Goal: Information Seeking & Learning: Learn about a topic

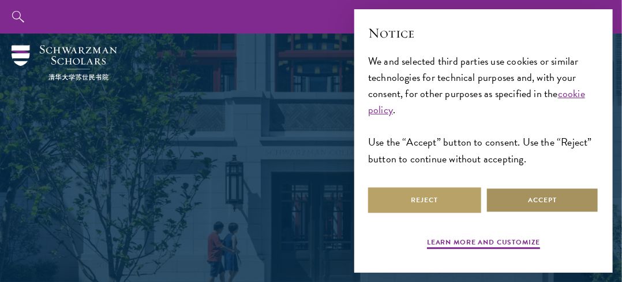
click at [524, 192] on button "Accept" at bounding box center [542, 200] width 113 height 26
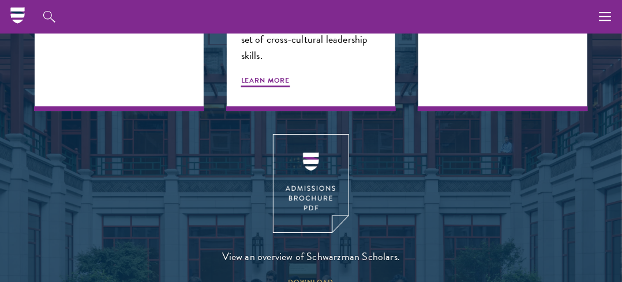
scroll to position [1339, 0]
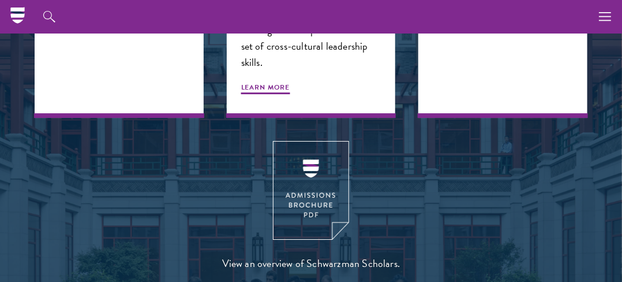
drag, startPoint x: 627, startPoint y: 190, endPoint x: 583, endPoint y: 117, distance: 85.7
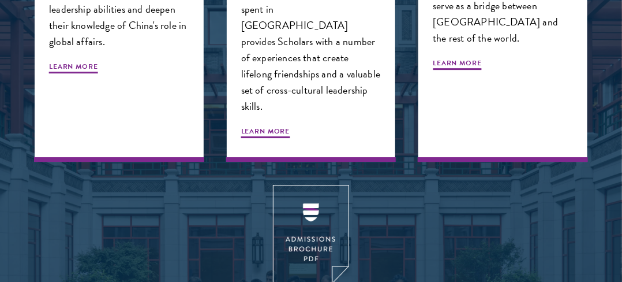
scroll to position [1394, 0]
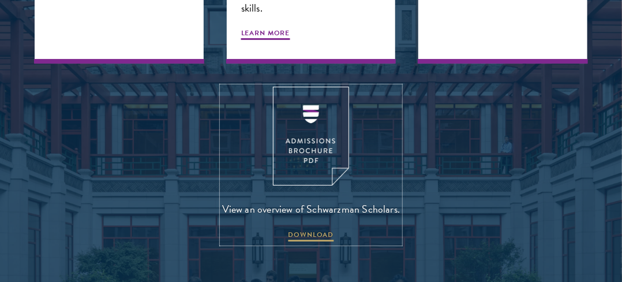
click at [316, 87] on img at bounding box center [311, 136] width 76 height 99
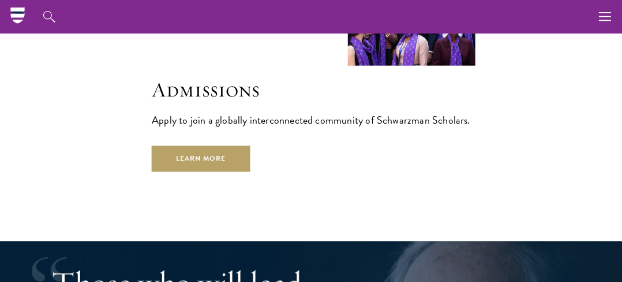
scroll to position [1542, 0]
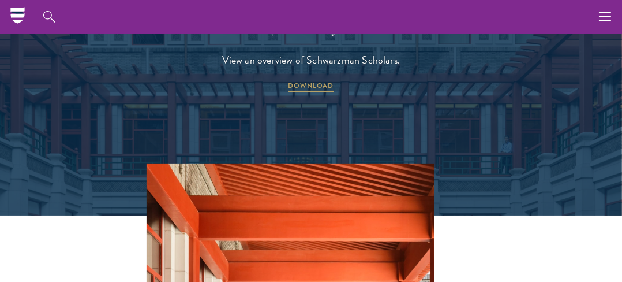
click at [0, 0] on link "Application Instructions" at bounding box center [0, 0] width 0 height 0
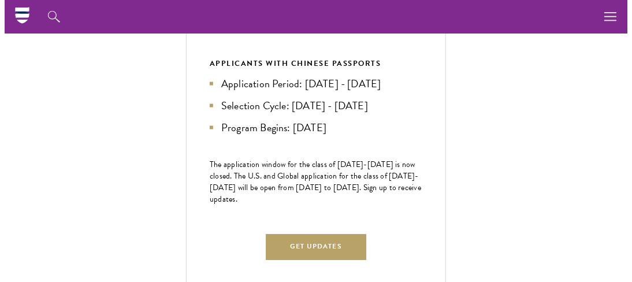
scroll to position [636, 0]
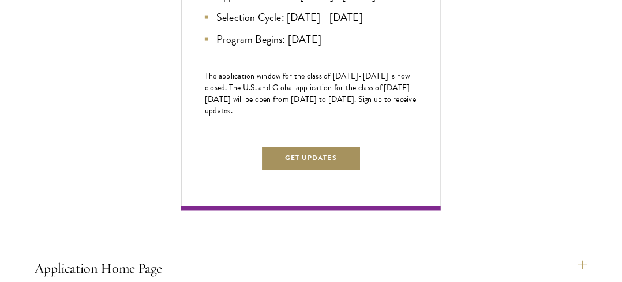
click at [327, 171] on button "Get Updates" at bounding box center [311, 158] width 100 height 26
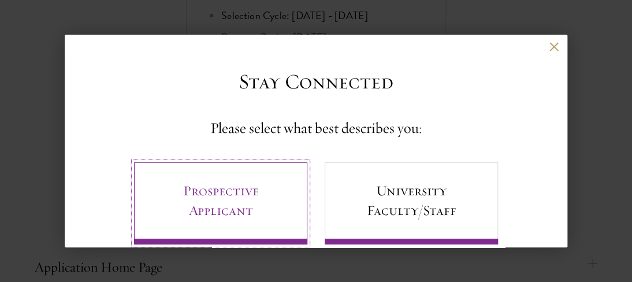
drag, startPoint x: 327, startPoint y: 178, endPoint x: 289, endPoint y: 178, distance: 38.7
click at [289, 178] on link "Prospective Applicant" at bounding box center [220, 203] width 173 height 82
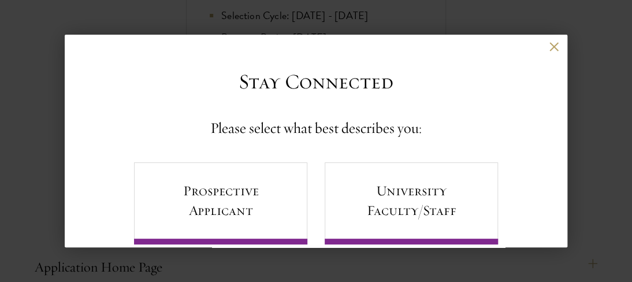
click at [0, 0] on input "First Name*" at bounding box center [0, 0] width 0 height 0
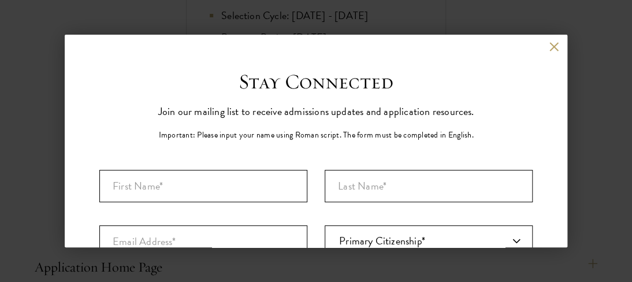
click at [574, 17] on aside "Back Stay Connected Please select what best describes you: Prospective Applican…" at bounding box center [316, 141] width 632 height 282
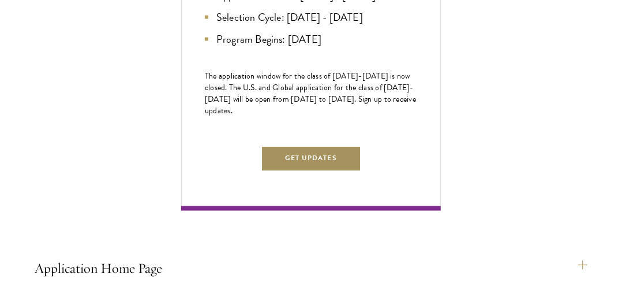
click at [317, 171] on button "Get Updates" at bounding box center [311, 158] width 100 height 26
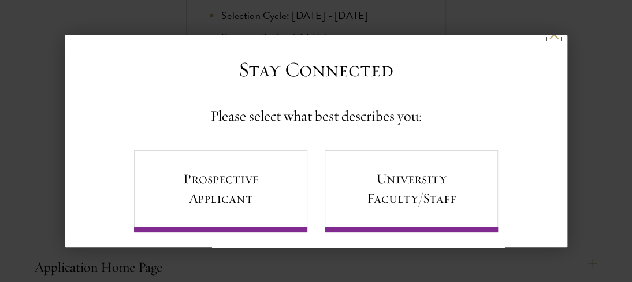
scroll to position [0, 0]
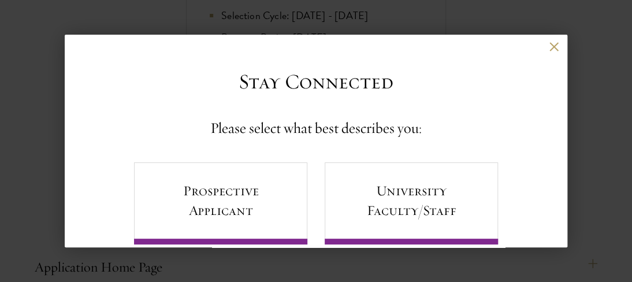
click at [517, 84] on div "Stay Connected Please select what best describes you: Prospective Applicant Uni…" at bounding box center [315, 206] width 433 height 274
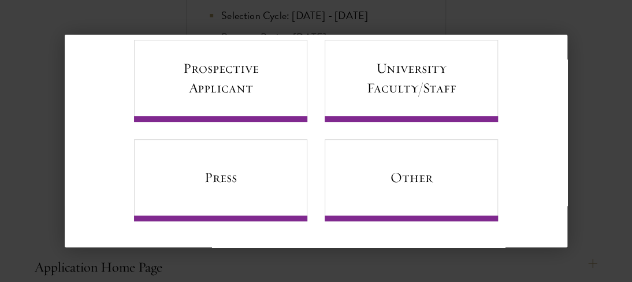
scroll to position [111, 0]
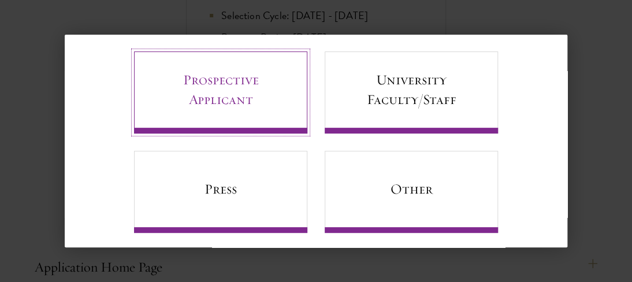
click at [215, 79] on link "Prospective Applicant" at bounding box center [220, 92] width 173 height 82
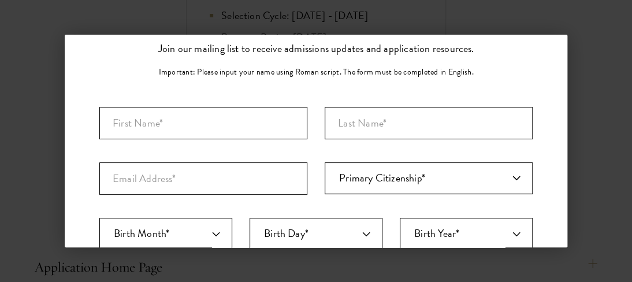
scroll to position [62, 0]
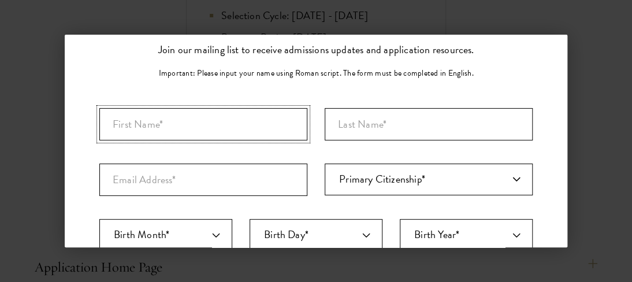
click at [133, 121] on input "First Name*" at bounding box center [203, 124] width 208 height 32
type input "p"
type input "PAUL"
click at [346, 122] on input "Last Name (Family Name)*" at bounding box center [428, 124] width 208 height 32
type input "DIKE"
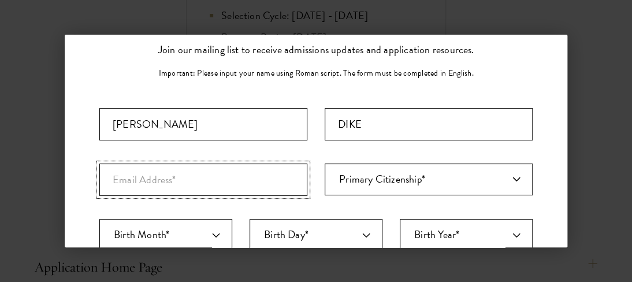
click at [182, 188] on input "Email Address*" at bounding box center [203, 179] width 208 height 32
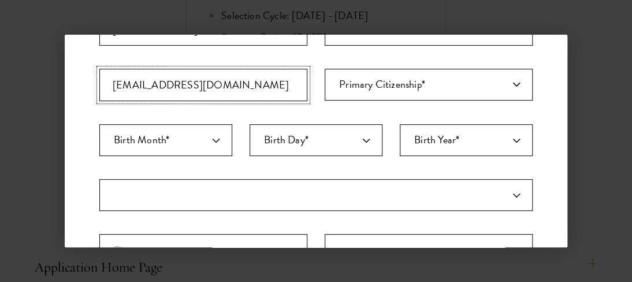
scroll to position [162, 0]
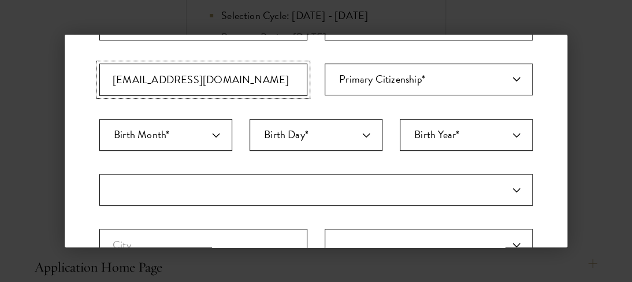
type input "Dikchipaul@gmail.com"
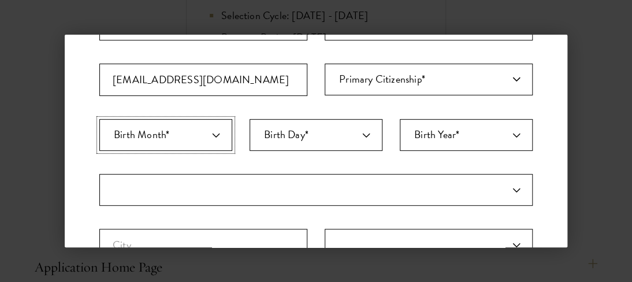
click at [215, 136] on select "Birth Month* January February March April May June July August September Octobe…" at bounding box center [165, 135] width 133 height 32
select select "08"
click at [99, 119] on select "Birth Month* January February March April May June July August September Octobe…" at bounding box center [165, 135] width 133 height 32
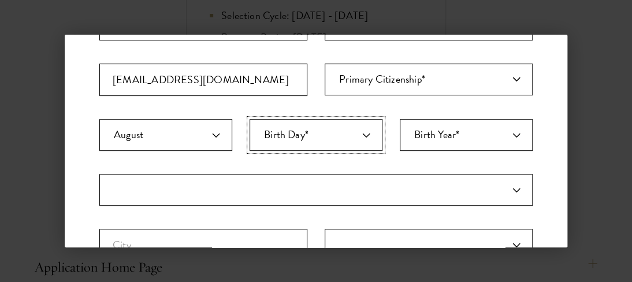
click at [358, 133] on select "Birth Day* 1 2 3 4 5 6 7 8 9 10 11 12 13 14 15 16 17 18 19 20 21 22 23 24 25 26…" at bounding box center [315, 135] width 133 height 32
select select "03"
click at [249, 119] on select "Birth Day* 1 2 3 4 5 6 7 8 9 10 11 12 13 14 15 16 17 18 19 20 21 22 23 24 25 26…" at bounding box center [315, 135] width 133 height 32
click at [298, 8] on aside "Back Stay Connected Please select what best describes you: Prospective Applican…" at bounding box center [316, 141] width 632 height 282
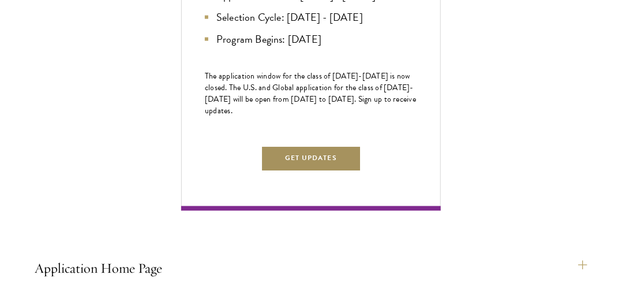
click at [307, 171] on button "Get Updates" at bounding box center [311, 158] width 100 height 26
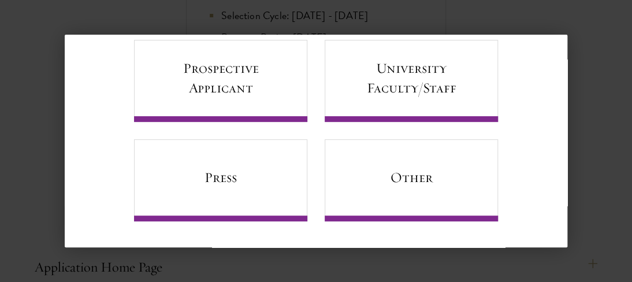
scroll to position [0, 0]
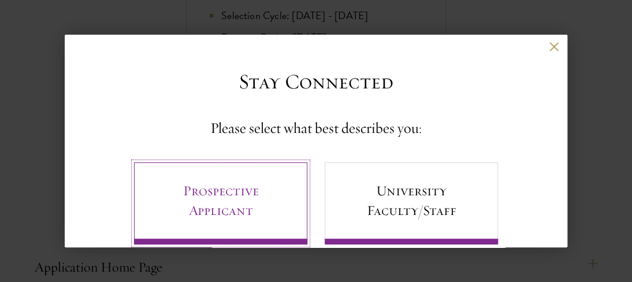
click at [272, 193] on link "Prospective Applicant" at bounding box center [220, 203] width 173 height 82
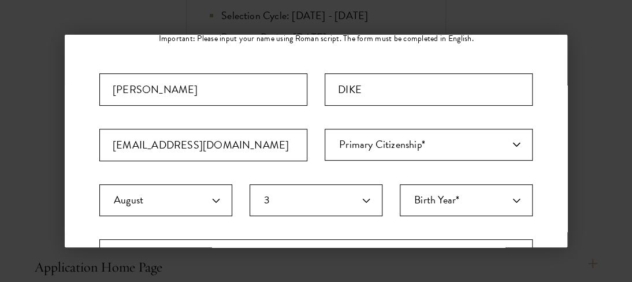
scroll to position [113, 0]
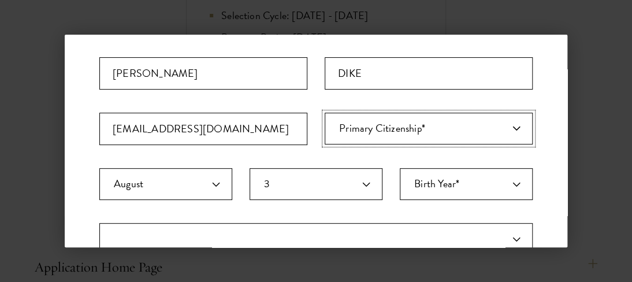
click at [458, 122] on select "Primary Citizenship* Afghanistan Aland Islands Albania Algeria Andorra Angola A…" at bounding box center [428, 129] width 208 height 32
click at [466, 128] on select "Primary Citizenship* Afghanistan Aland Islands Albania Algeria Andorra Angola A…" at bounding box center [428, 129] width 208 height 32
click at [507, 130] on select "Primary Citizenship* Afghanistan Aland Islands Albania Algeria Andorra Angola A…" at bounding box center [428, 129] width 208 height 32
click at [495, 132] on select "Primary Citizenship* Afghanistan Aland Islands Albania Algeria Andorra Angola A…" at bounding box center [428, 129] width 208 height 32
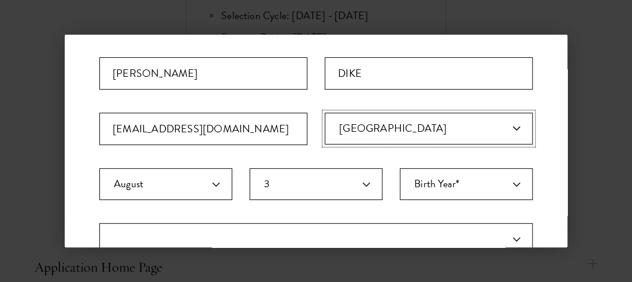
select select "NI"
click at [324, 113] on select "Primary Citizenship* Afghanistan Aland Islands Albania Algeria Andorra Angola A…" at bounding box center [428, 129] width 208 height 32
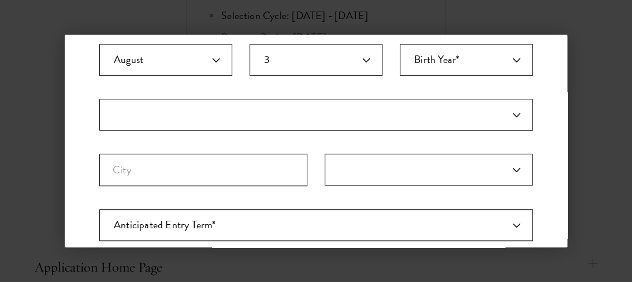
scroll to position [230, 0]
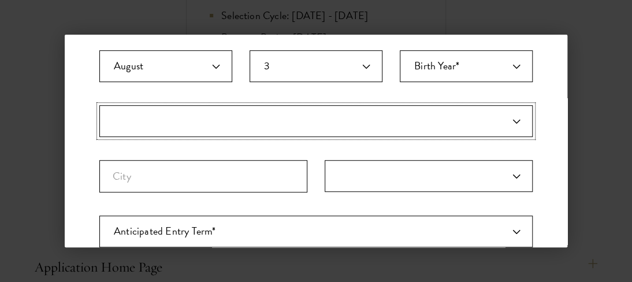
click at [508, 116] on select "Country" at bounding box center [315, 121] width 433 height 32
click at [503, 118] on select "Country" at bounding box center [315, 121] width 433 height 32
click at [417, 122] on select "Country" at bounding box center [315, 121] width 433 height 32
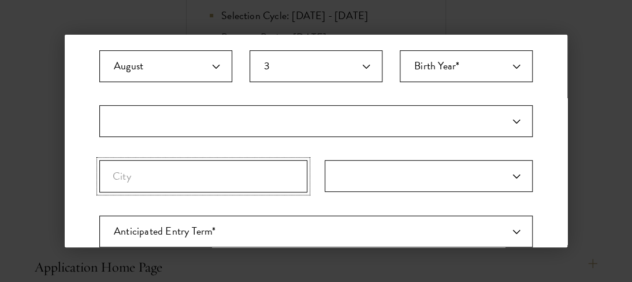
click at [188, 176] on input "City" at bounding box center [203, 176] width 208 height 32
type input "l"
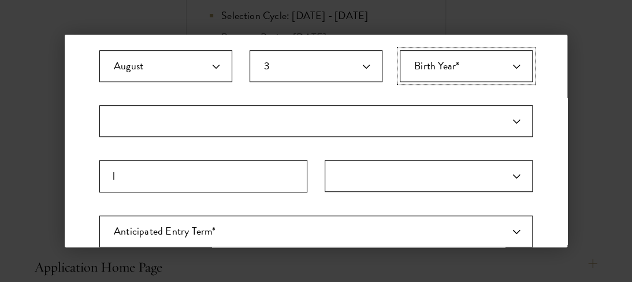
click at [510, 61] on select "Birth Year* 2025 2024 2023 2022 2021 2020 2019 2018 2017 2016 2015 2014 2013 20…" at bounding box center [465, 66] width 133 height 32
select select "2000"
click at [399, 50] on select "Birth Year* 2025 2024 2023 2022 2021 2020 2019 2018 2017 2016 2015 2014 2013 20…" at bounding box center [465, 66] width 133 height 32
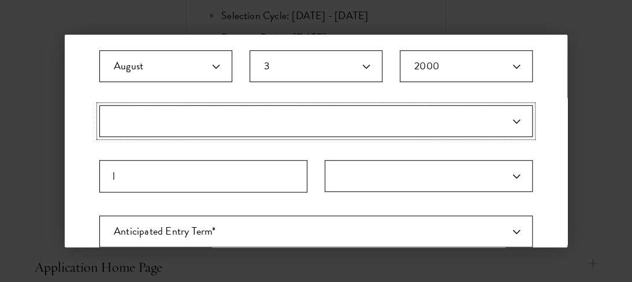
click at [273, 128] on select "Country" at bounding box center [315, 121] width 433 height 32
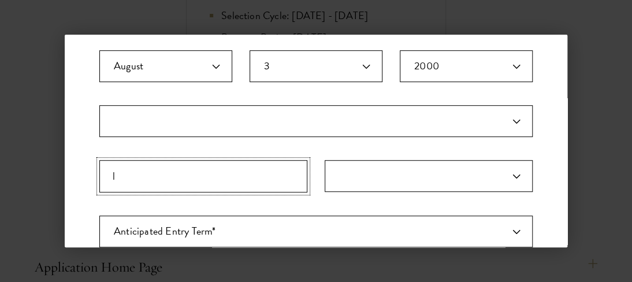
click at [224, 177] on input "l" at bounding box center [203, 176] width 208 height 32
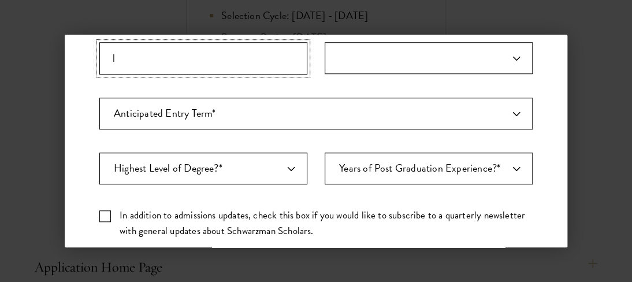
scroll to position [356, 0]
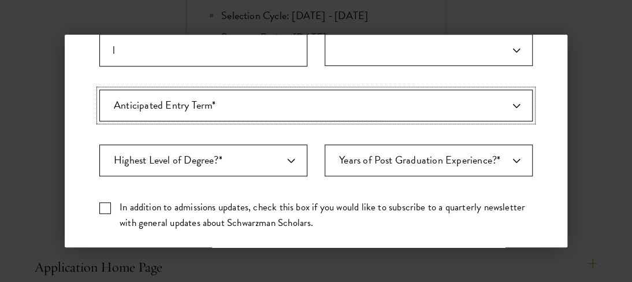
click at [505, 105] on select "Anticipated Entry Term* August 2026 (Application opens April 2025) Just Explori…" at bounding box center [315, 105] width 433 height 32
click at [99, 89] on select "Anticipated Entry Term* August 2026 (Application opens April 2025) Just Explori…" at bounding box center [315, 105] width 433 height 32
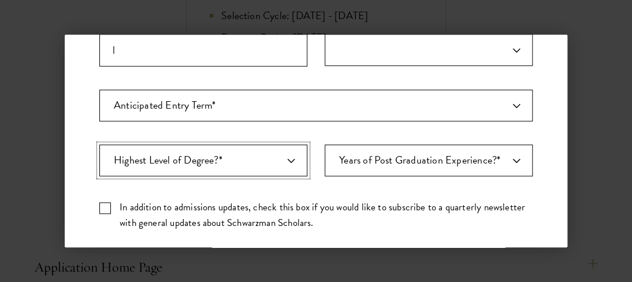
click at [288, 158] on select "Highest Level of Degree?* PHD Bachelor's Master's Current Undergraduate Student" at bounding box center [203, 160] width 208 height 32
select select "009547fe-3364-4351-8e81-63abea734008"
click at [99, 144] on select "Highest Level of Degree?* PHD Bachelor's Master's Current Undergraduate Student" at bounding box center [203, 160] width 208 height 32
click at [284, 155] on select "Highest Level of Degree?* PHD Bachelor's Master's Current Undergraduate Student" at bounding box center [203, 160] width 208 height 32
click at [99, 144] on select "Highest Level of Degree?* PHD Bachelor's Master's Current Undergraduate Student" at bounding box center [203, 160] width 208 height 32
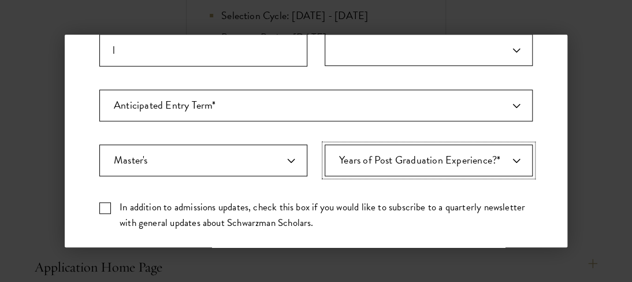
click at [499, 158] on select "Years of Post Graduation Experience?* 1 2 3 4 5 6 7 8 9 10" at bounding box center [428, 160] width 208 height 32
select select "5"
click at [324, 144] on select "Years of Post Graduation Experience?* 1 2 3 4 5 6 7 8 9 10" at bounding box center [428, 160] width 208 height 32
click at [105, 201] on label "In addition to admissions updates, check this box if you would like to subscrib…" at bounding box center [315, 214] width 433 height 31
click at [105, 201] on input "In addition to admissions updates, check this box if you would like to subscrib…" at bounding box center [315, 203] width 433 height 8
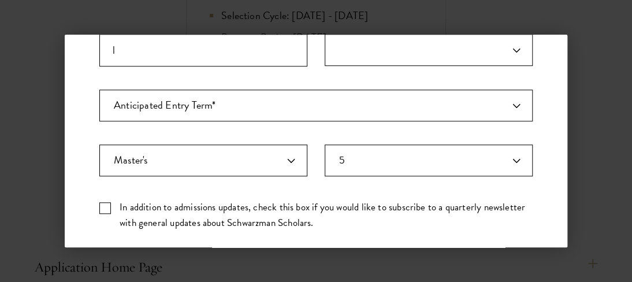
checkbox input "true"
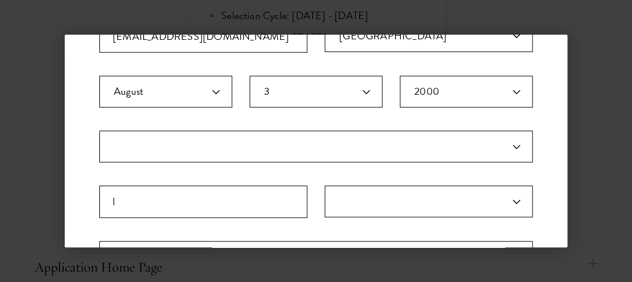
scroll to position [432, 0]
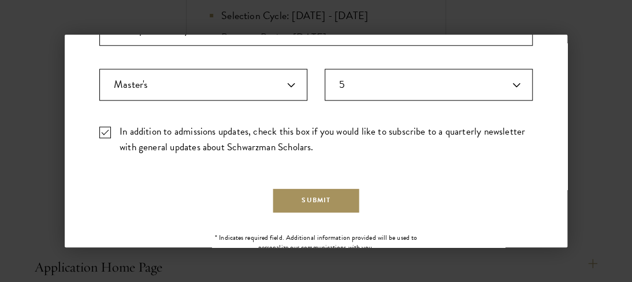
click at [326, 204] on button "Submit" at bounding box center [316, 200] width 88 height 26
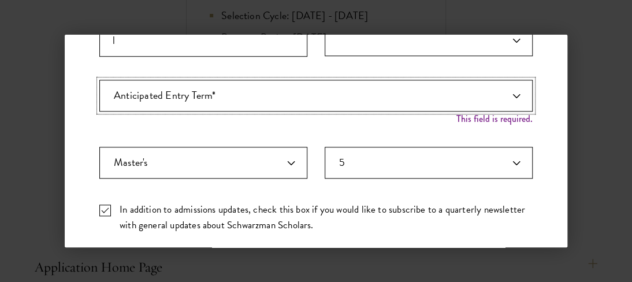
scroll to position [365, 0]
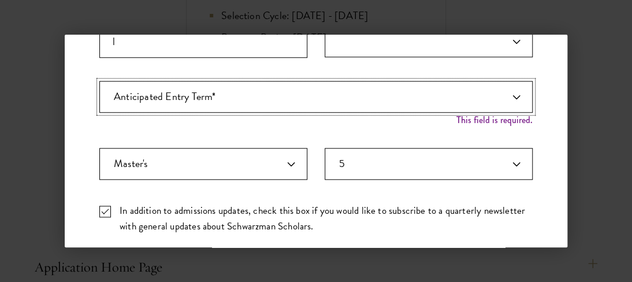
click at [505, 93] on select "Anticipated Entry Term* August 2026 (Application opens April 2025) Just Explori…" at bounding box center [315, 97] width 433 height 32
select select "a6790467-ebe7-4045-a56a-66c1cae98076"
click at [99, 81] on select "Anticipated Entry Term* August 2026 (Application opens April 2025) Just Explori…" at bounding box center [315, 97] width 433 height 32
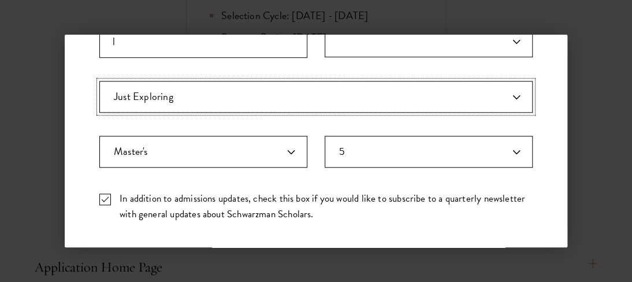
scroll to position [425, 0]
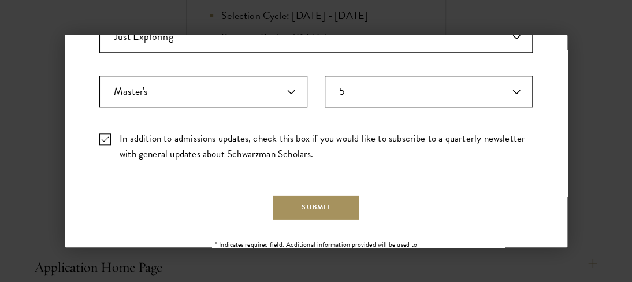
click at [297, 204] on button "Submit" at bounding box center [316, 207] width 88 height 26
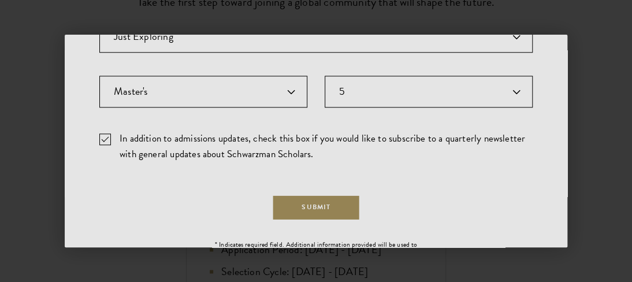
scroll to position [11, 0]
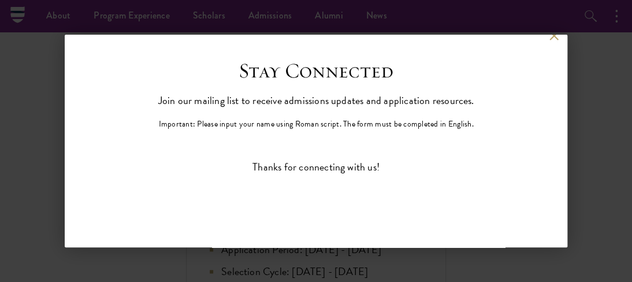
click at [592, 73] on div "Back Stay Connected Please select what best describes you: Prospective Applican…" at bounding box center [316, 141] width 632 height 212
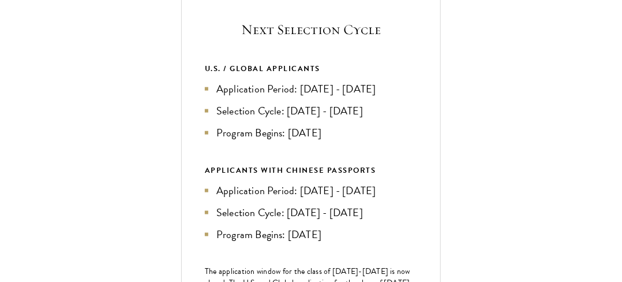
scroll to position [468, 0]
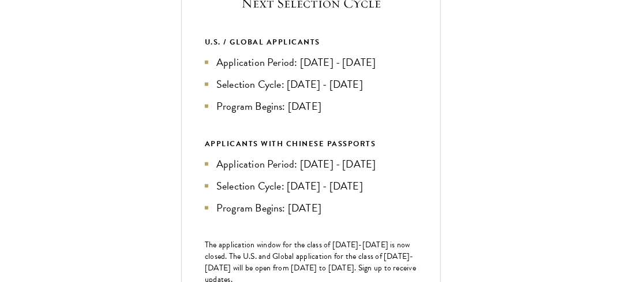
click at [223, 13] on h5 "Next Selection Cycle" at bounding box center [311, 3] width 212 height 20
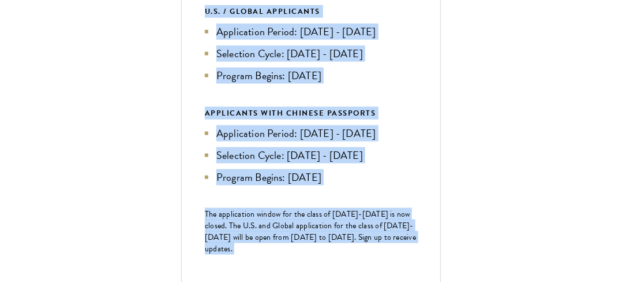
scroll to position [522, 0]
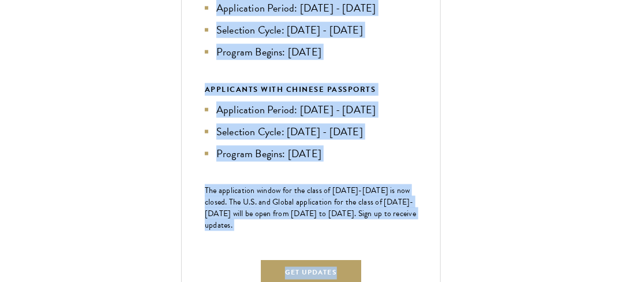
drag, startPoint x: 212, startPoint y: 5, endPoint x: 365, endPoint y: 278, distance: 312.5
click at [365, 278] on div "Next Selection Cycle U.S. / GLOBAL APPLICANTS Application Period: Apr 2026 - Se…" at bounding box center [311, 120] width 260 height 410
copy div "Next Selection Cycle U.S. / GLOBAL APPLICANTS Application Period: Apr 2026 - Se…"
click at [393, 158] on ul "Application Period: Jan 2026 - May 2026 Selection Cycle: Jun - Jul 2026 Program…" at bounding box center [311, 132] width 212 height 60
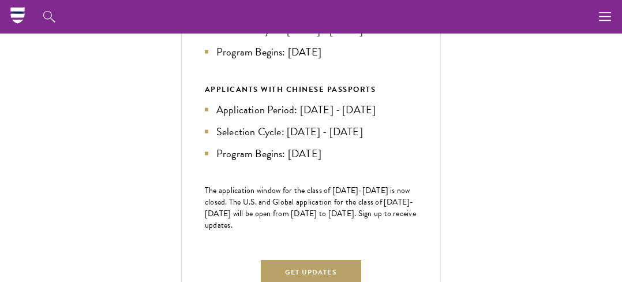
click at [0, 0] on link "Overview" at bounding box center [0, 0] width 0 height 0
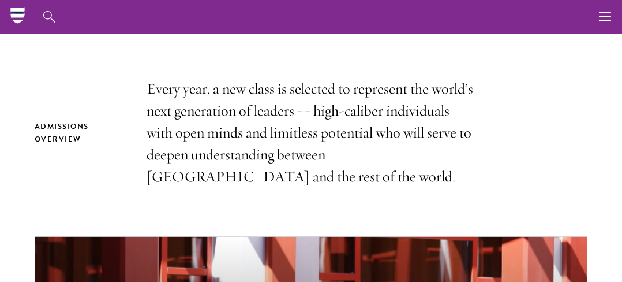
scroll to position [305, 0]
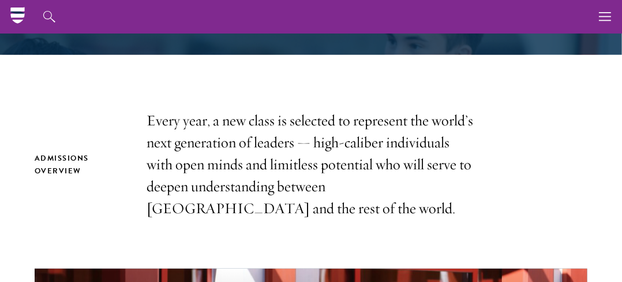
drag, startPoint x: 619, startPoint y: 24, endPoint x: 630, endPoint y: 62, distance: 38.9
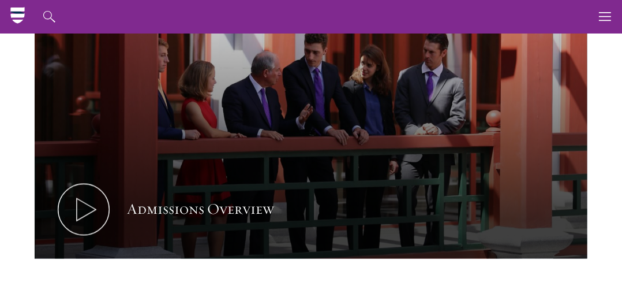
scroll to position [552, 0]
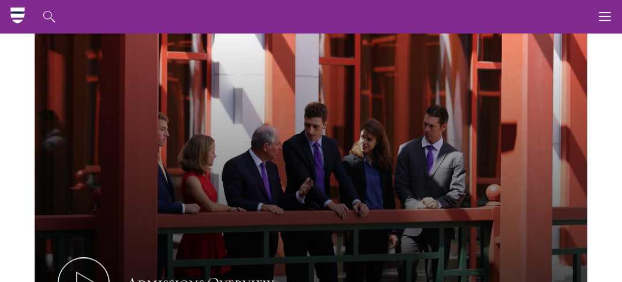
click at [0, 0] on link "Information Sessions" at bounding box center [0, 0] width 0 height 0
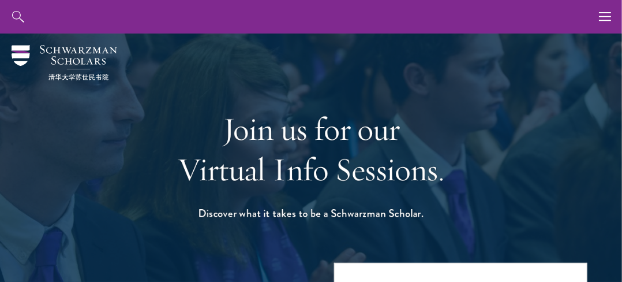
click at [0, 0] on li "Student Life" at bounding box center [0, 0] width 0 height 0
click at [0, 0] on link "Student Life" at bounding box center [0, 0] width 0 height 0
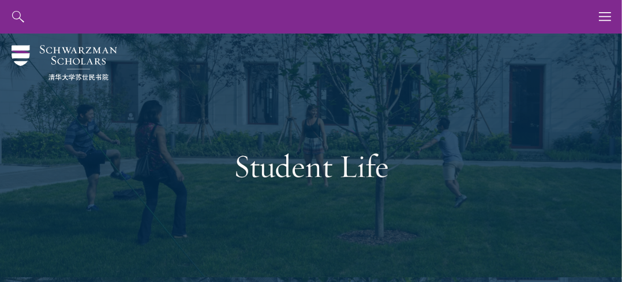
click at [289, 162] on h1 "Student Life" at bounding box center [311, 165] width 398 height 40
click at [0, 0] on link "Application Instructions" at bounding box center [0, 0] width 0 height 0
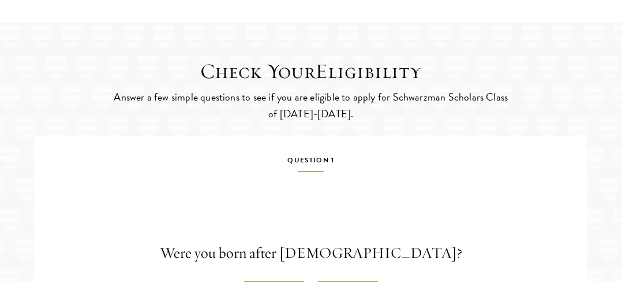
scroll to position [1658, 0]
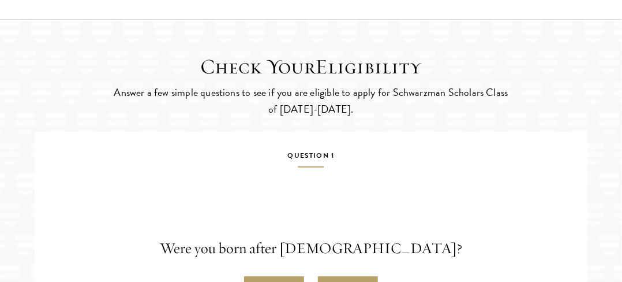
click at [321, 167] on h5 "Question 1" at bounding box center [311, 158] width 536 height 18
click at [314, 167] on h5 "Question 1" at bounding box center [311, 158] width 536 height 18
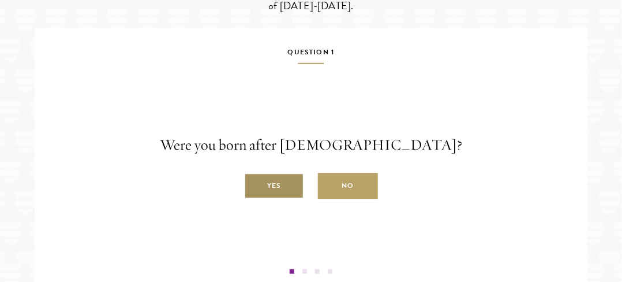
click at [281, 199] on label "Yes" at bounding box center [274, 186] width 60 height 26
click at [255, 185] on input "Yes" at bounding box center [249, 179] width 10 height 10
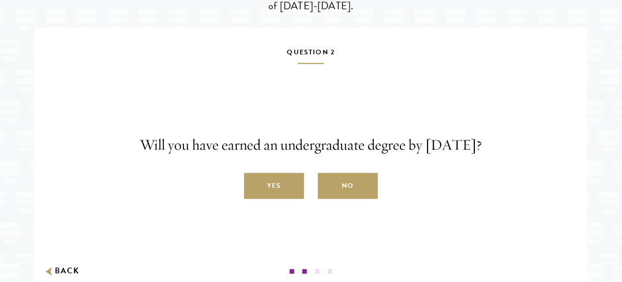
click at [281, 199] on label "Yes" at bounding box center [274, 186] width 60 height 26
click at [255, 185] on input "Yes" at bounding box center [249, 179] width 10 height 10
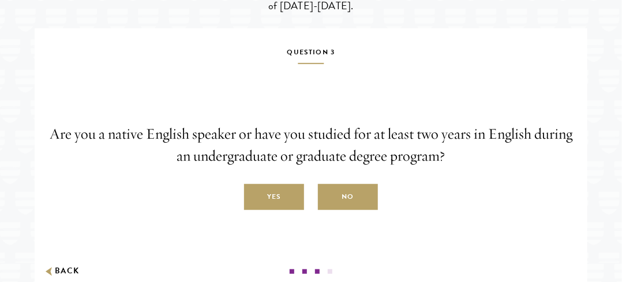
click at [281, 209] on label "Yes" at bounding box center [274, 197] width 60 height 26
click at [255, 196] on input "Yes" at bounding box center [249, 190] width 10 height 10
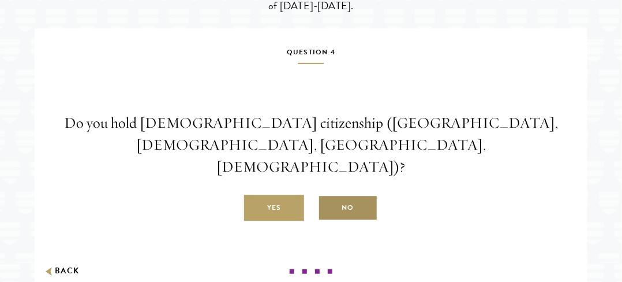
click at [372, 203] on label "No" at bounding box center [348, 208] width 60 height 26
click at [328, 203] on input "No" at bounding box center [323, 201] width 10 height 10
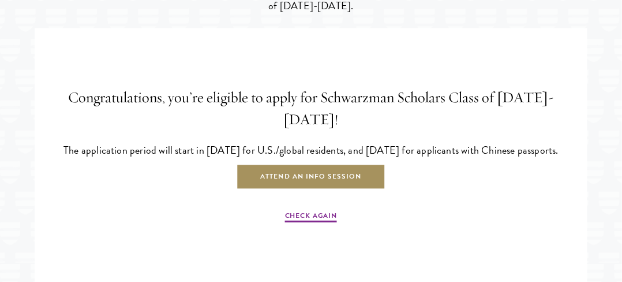
click at [342, 188] on link "Attend an Info Session" at bounding box center [311, 177] width 150 height 26
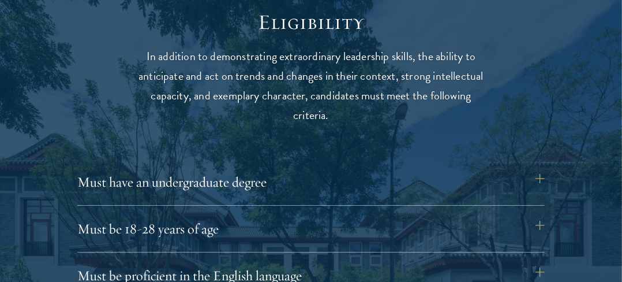
scroll to position [1515, 0]
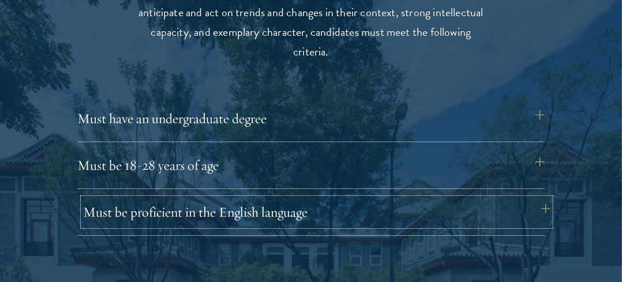
click at [296, 211] on button "Must be proficient in the English language" at bounding box center [317, 212] width 468 height 28
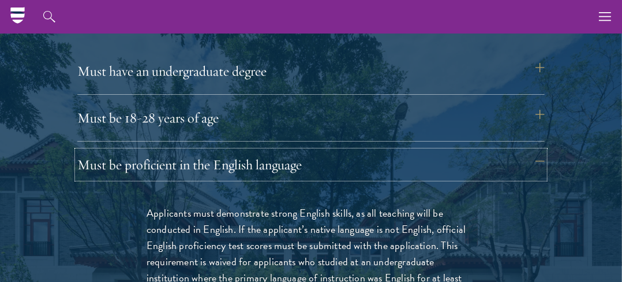
scroll to position [1462, 0]
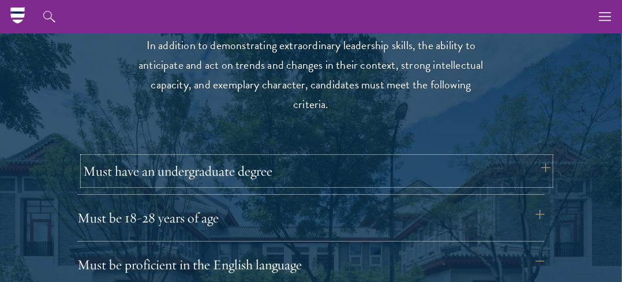
click at [271, 175] on button "Must have an undergraduate degree" at bounding box center [317, 171] width 468 height 28
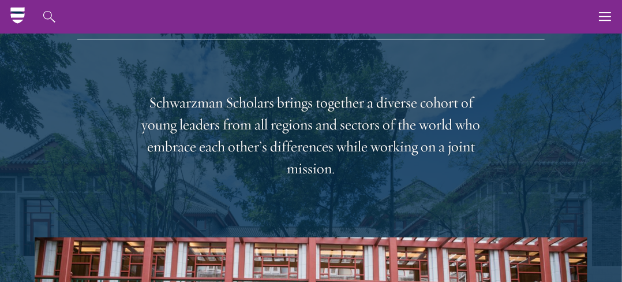
scroll to position [1826, 0]
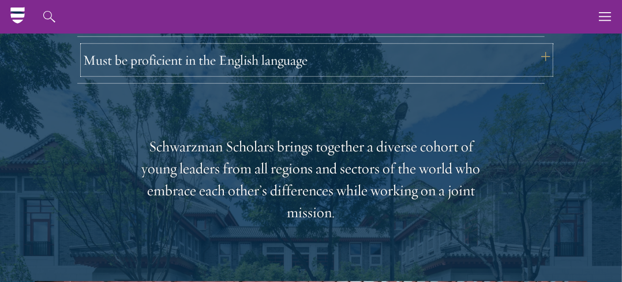
click at [457, 69] on button "Must be proficient in the English language" at bounding box center [317, 60] width 468 height 28
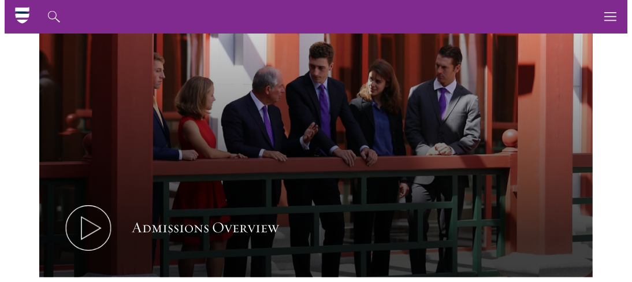
scroll to position [619, 0]
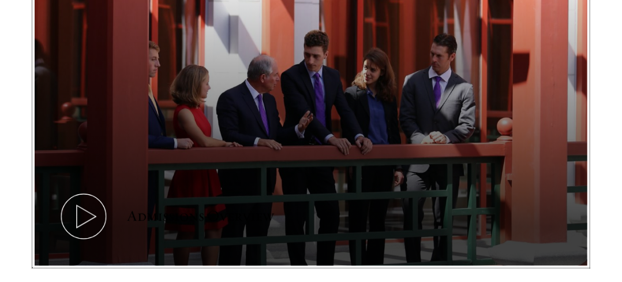
click at [312, 132] on button "Admissions Overview" at bounding box center [311, 109] width 553 height 311
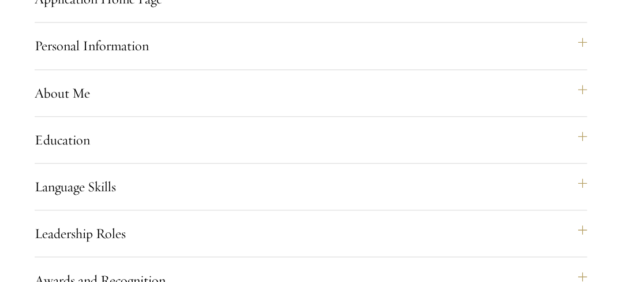
scroll to position [911, 0]
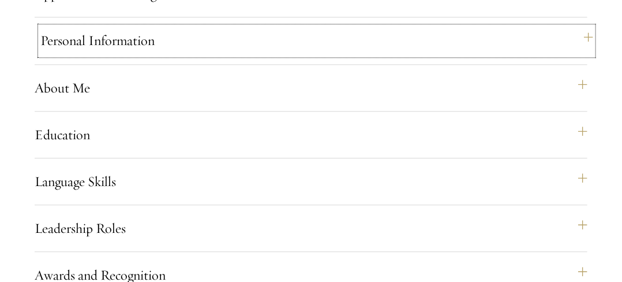
click at [199, 54] on button "Personal Information" at bounding box center [316, 41] width 553 height 28
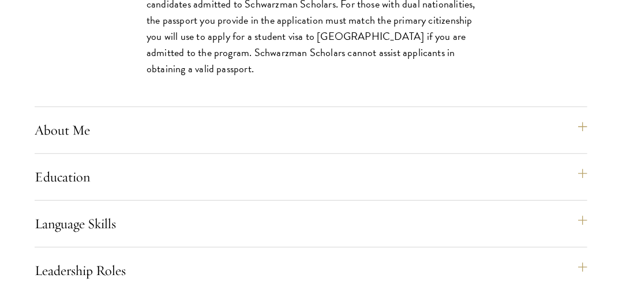
scroll to position [1099, 0]
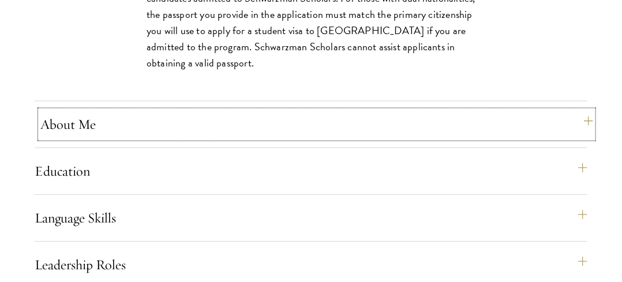
click at [326, 138] on button "About Me" at bounding box center [316, 124] width 553 height 28
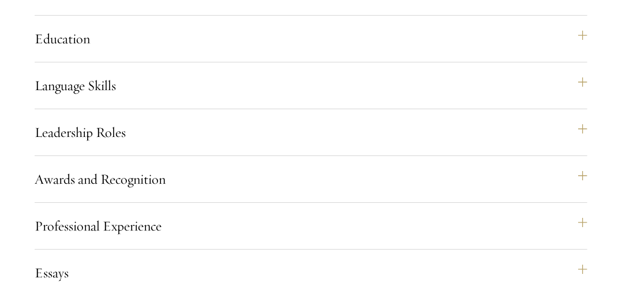
scroll to position [1455, 0]
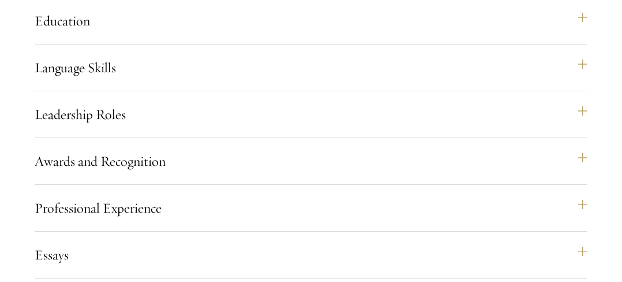
click at [204, 185] on div "Awards and Recognition This section is an opportunity to showcase up to five aw…" at bounding box center [311, 166] width 553 height 38
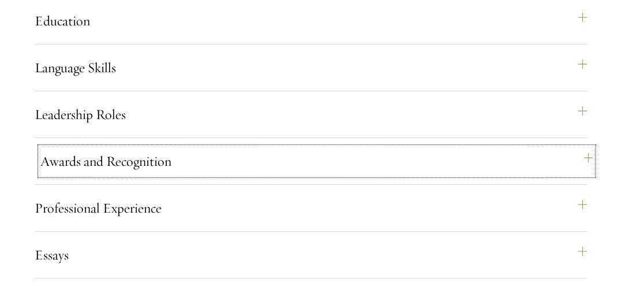
click at [217, 175] on button "Awards and Recognition" at bounding box center [316, 161] width 553 height 28
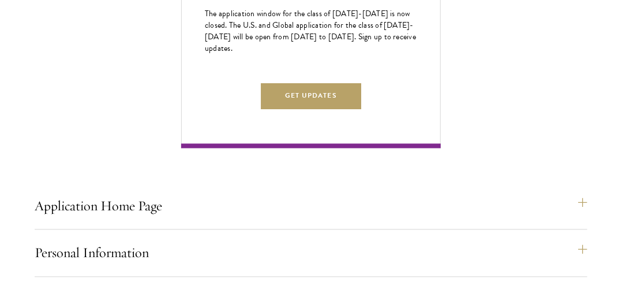
scroll to position [780, 0]
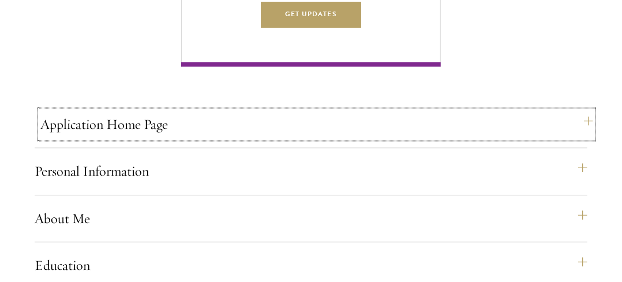
click at [326, 138] on button "Application Home Page" at bounding box center [316, 124] width 553 height 28
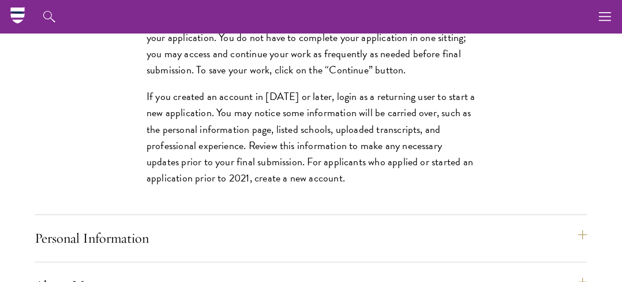
scroll to position [934, 0]
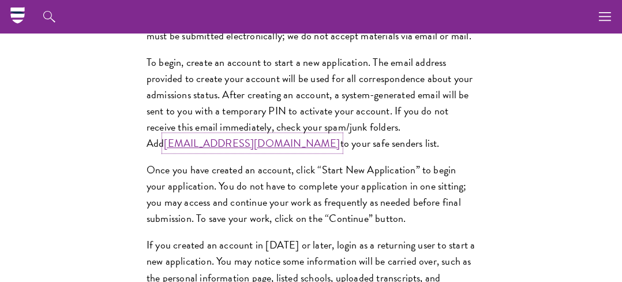
click at [254, 151] on link "admissions@schwarzmanscholars.org" at bounding box center [253, 143] width 176 height 16
click at [209, 151] on link "admissions@schwarzmanscholars.org" at bounding box center [253, 143] width 176 height 16
click at [489, 143] on div "The online application form must be completed in English. All requirements must…" at bounding box center [311, 178] width 398 height 369
click at [278, 151] on link "admissions@schwarzmanscholars.org" at bounding box center [253, 143] width 176 height 16
click at [165, 135] on link "admissions@schwarzmanscholars.org" at bounding box center [253, 143] width 176 height 16
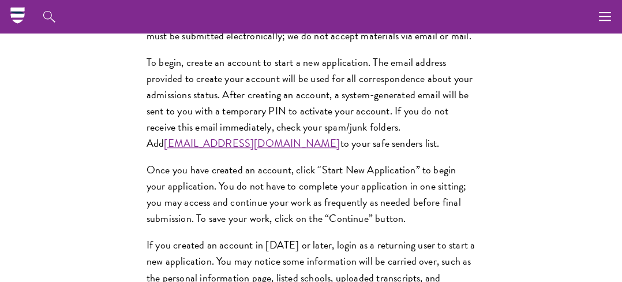
click at [205, 170] on div "The online application form must be completed in English. All requirements must…" at bounding box center [311, 178] width 398 height 369
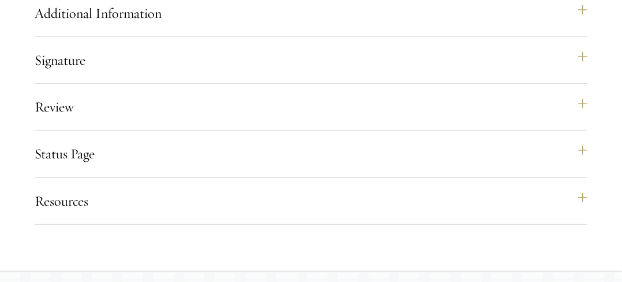
scroll to position [1781, 0]
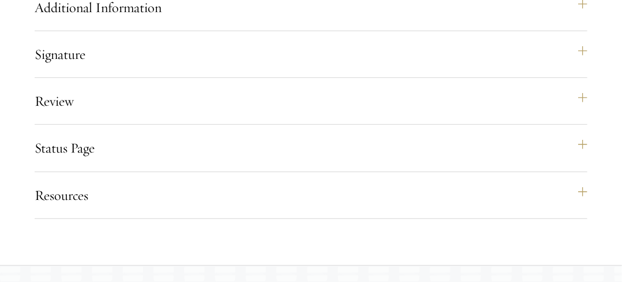
click at [319, 171] on div "Status Page This page will appear after you have submitted your application. Yo…" at bounding box center [311, 153] width 553 height 38
click at [326, 162] on button "Status Page" at bounding box center [316, 148] width 553 height 28
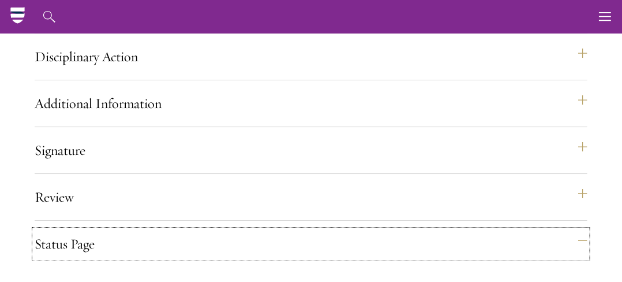
scroll to position [1310, 0]
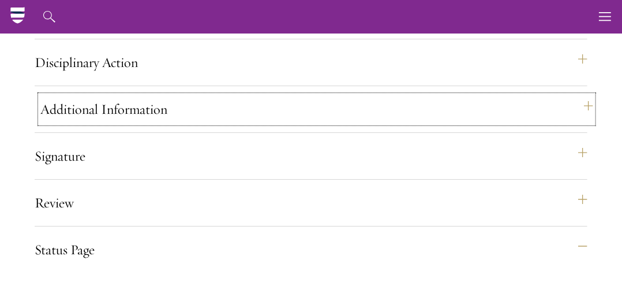
click at [413, 117] on button "Additional Information" at bounding box center [316, 109] width 553 height 28
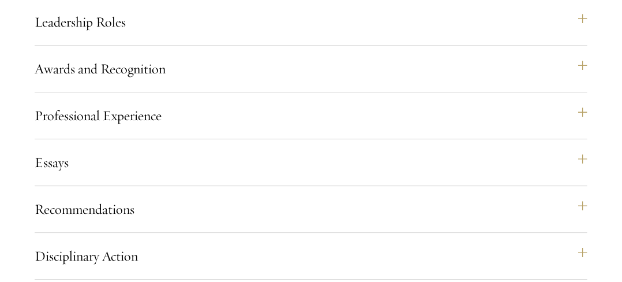
scroll to position [1123, 0]
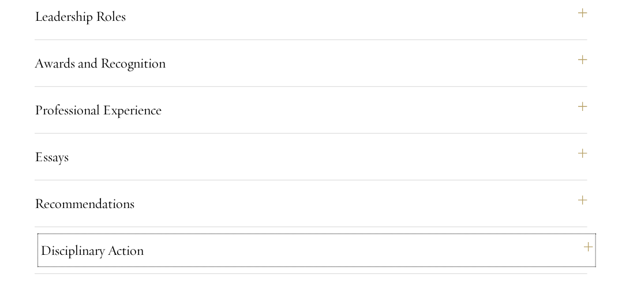
click at [194, 262] on button "Disciplinary Action" at bounding box center [316, 250] width 553 height 28
click at [481, 264] on button "Disciplinary Action" at bounding box center [316, 250] width 553 height 28
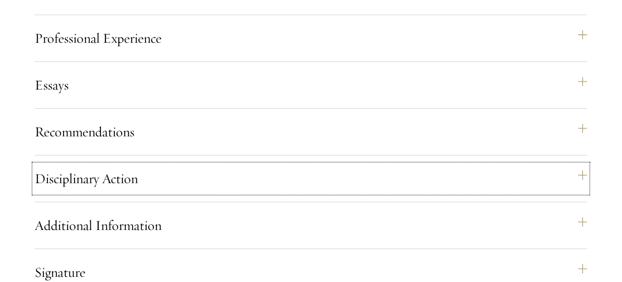
scroll to position [1304, 0]
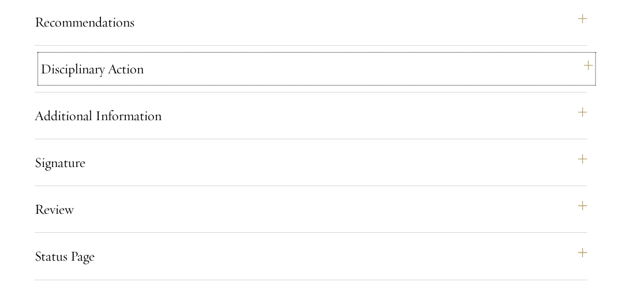
click at [483, 83] on button "Disciplinary Action" at bounding box center [316, 69] width 553 height 28
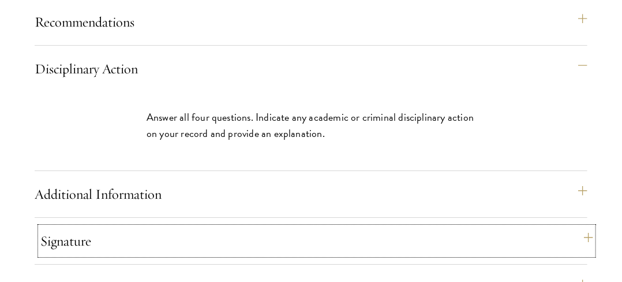
click at [290, 255] on button "Signature" at bounding box center [316, 241] width 553 height 28
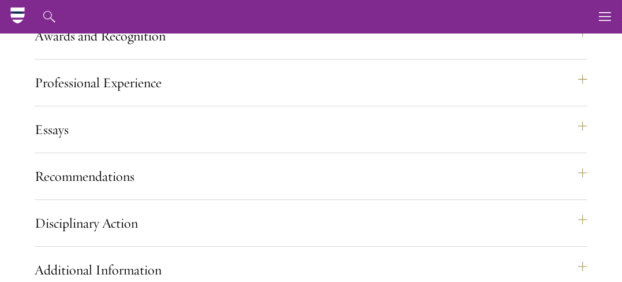
scroll to position [1028, 0]
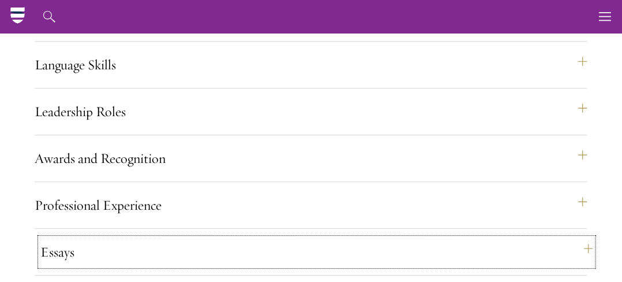
click at [122, 257] on button "Essays" at bounding box center [316, 252] width 553 height 28
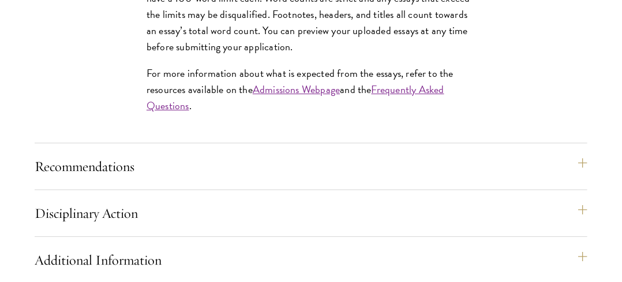
scroll to position [1465, 0]
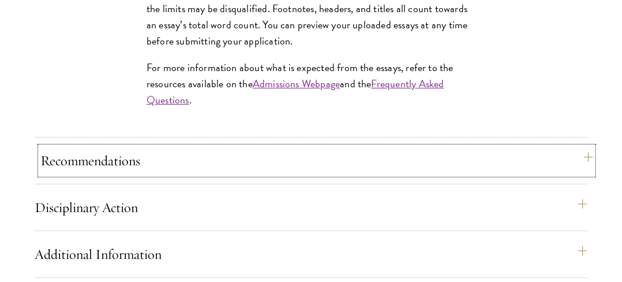
click at [387, 171] on button "Recommendations" at bounding box center [316, 161] width 553 height 28
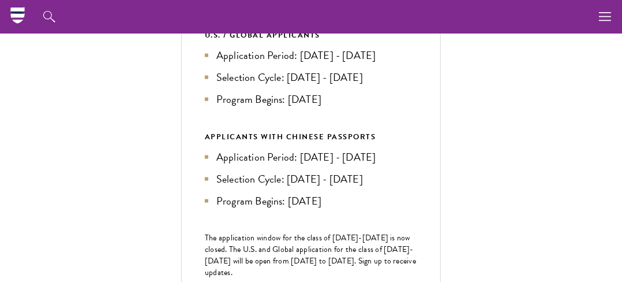
scroll to position [359, 0]
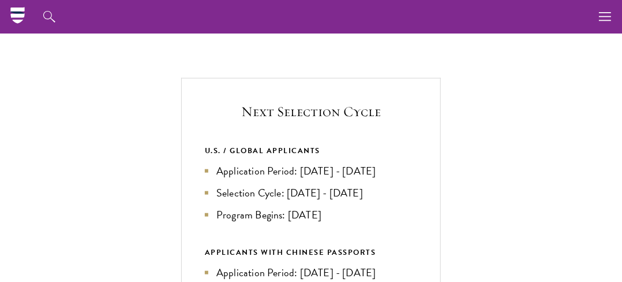
click at [0, 0] on link "News" at bounding box center [0, 0] width 0 height 0
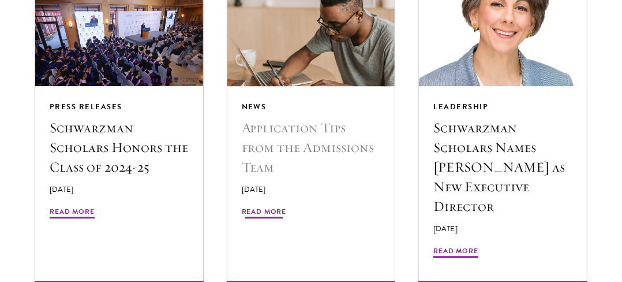
scroll to position [981, 0]
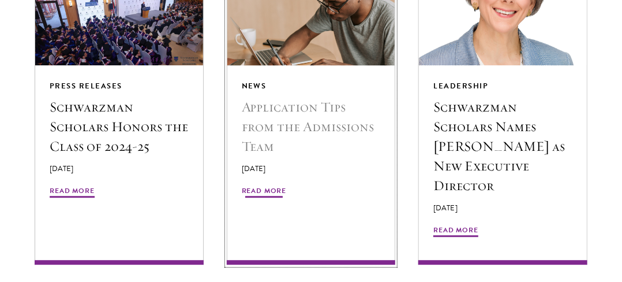
click at [333, 110] on h5 "Application Tips from the Admissions Team" at bounding box center [311, 126] width 139 height 59
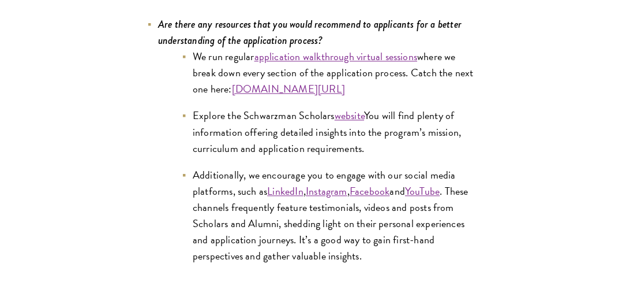
scroll to position [5484, 0]
click at [319, 182] on link "Instagram" at bounding box center [327, 190] width 42 height 16
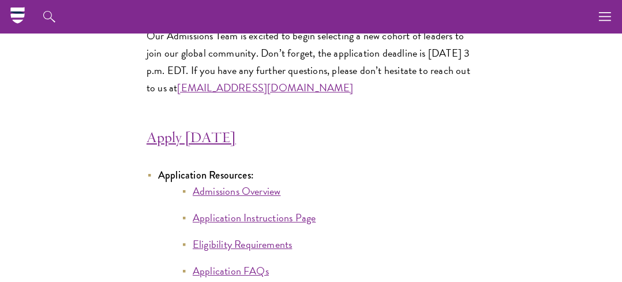
scroll to position [5888, 0]
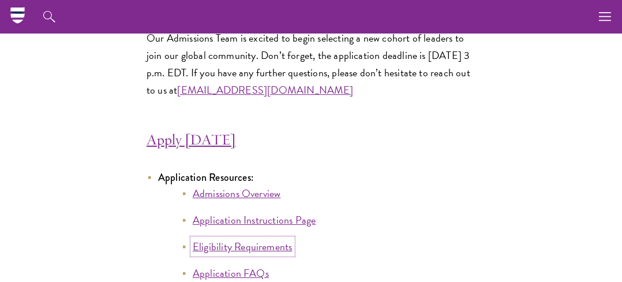
click at [263, 238] on link "Eligibility Requirements" at bounding box center [243, 246] width 100 height 16
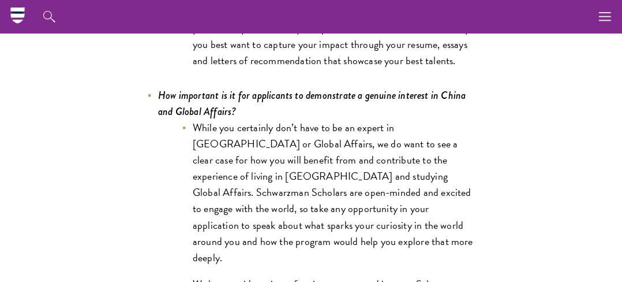
scroll to position [4907, 0]
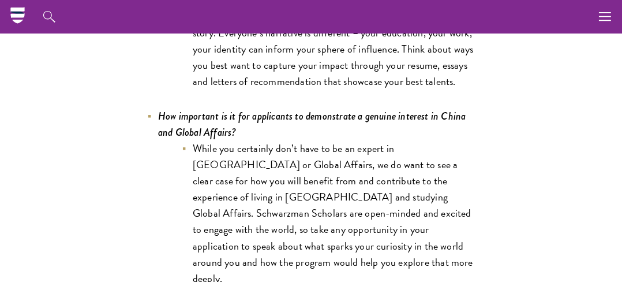
click at [0, 0] on link "Alumni" at bounding box center [0, 0] width 0 height 0
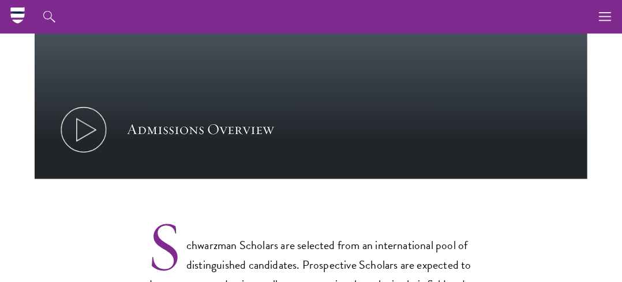
scroll to position [693, 0]
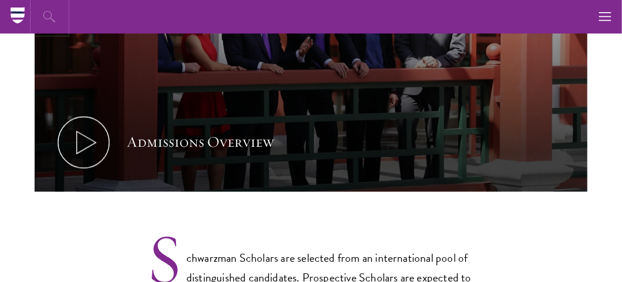
click at [57, 11] on icon "button" at bounding box center [50, 17] width 14 height 14
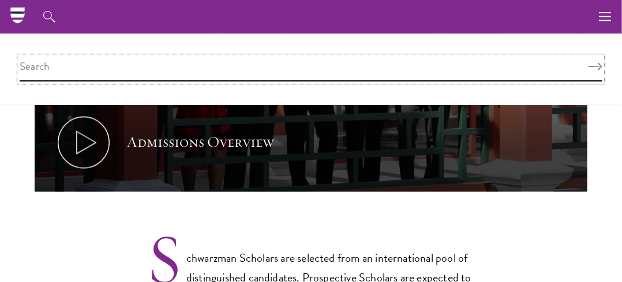
click at [177, 58] on input "search" at bounding box center [311, 69] width 583 height 25
type input "stipends"
click at [589, 63] on button "Search" at bounding box center [596, 67] width 14 height 8
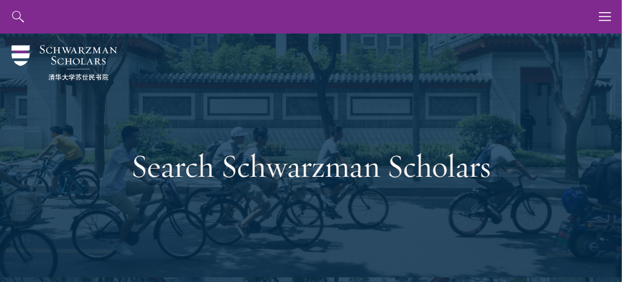
click at [0, 0] on link "About" at bounding box center [0, 0] width 0 height 0
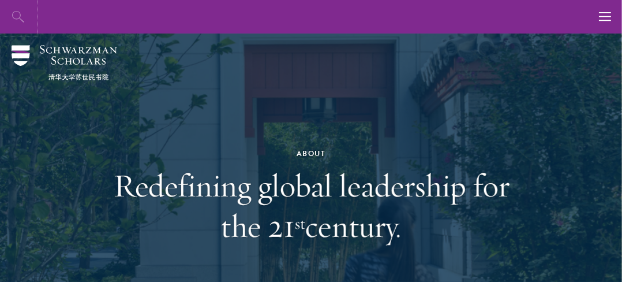
click at [25, 16] on icon "button" at bounding box center [19, 17] width 14 height 14
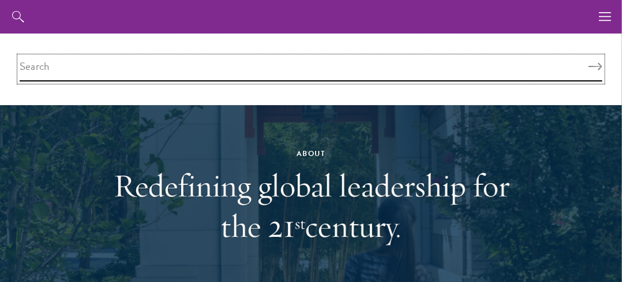
click at [57, 59] on input "search" at bounding box center [311, 69] width 583 height 25
type input "scholarships"
click at [589, 63] on button "Search" at bounding box center [596, 67] width 14 height 8
